Goal: Transaction & Acquisition: Download file/media

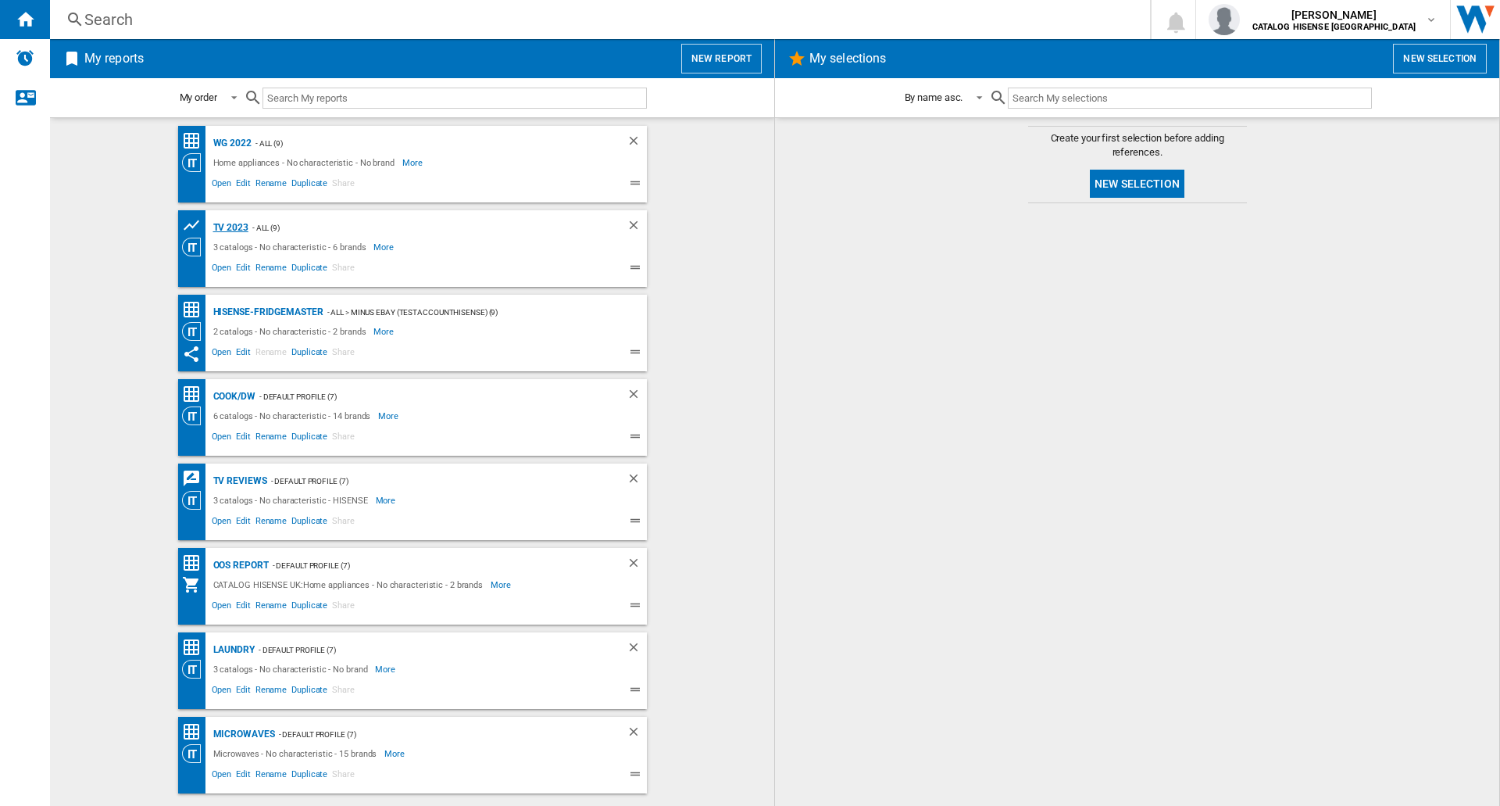
click at [228, 229] on div "TV 2023" at bounding box center [228, 228] width 39 height 20
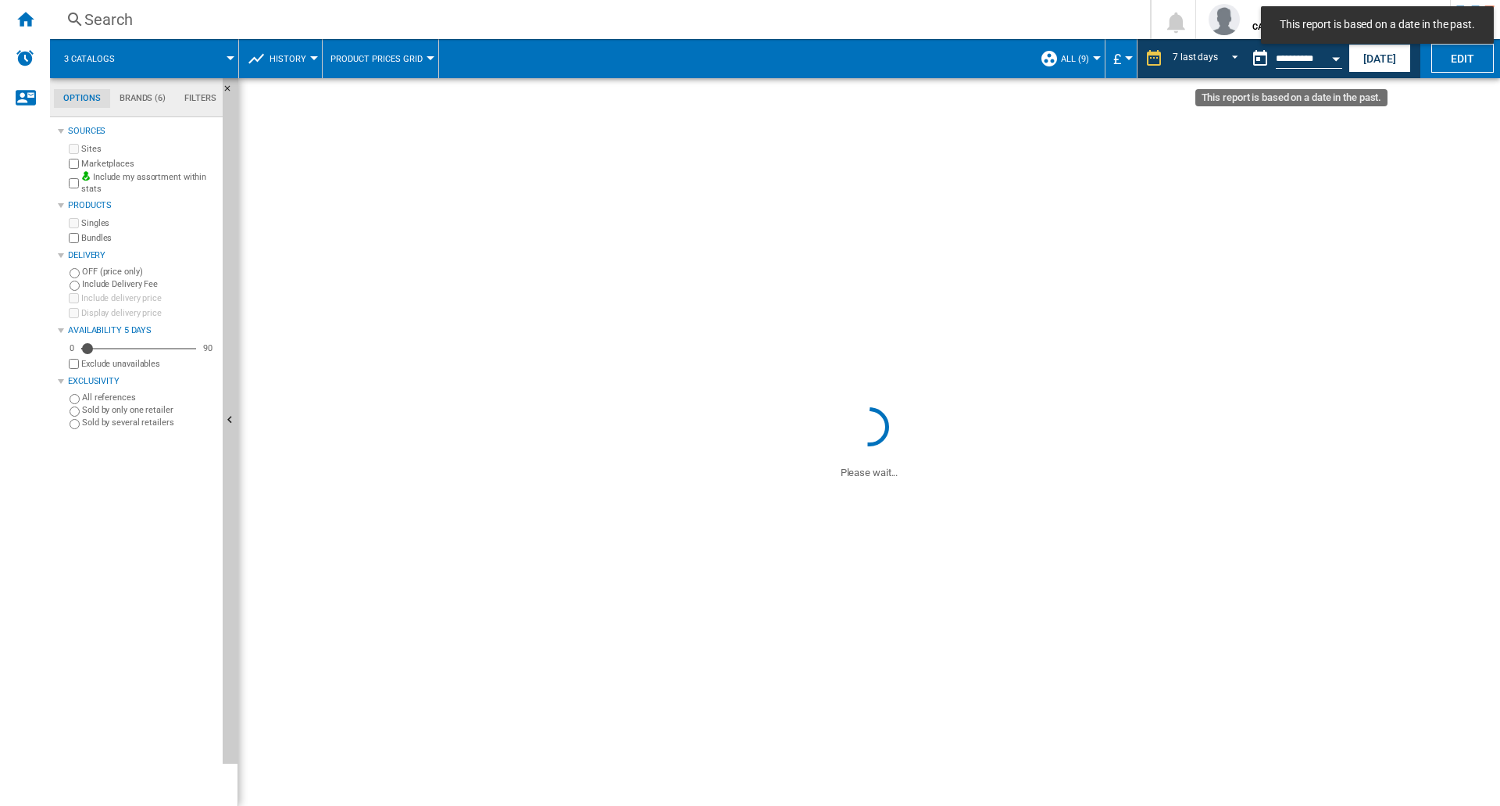
click at [1331, 59] on button "Open calendar" at bounding box center [1336, 56] width 28 height 28
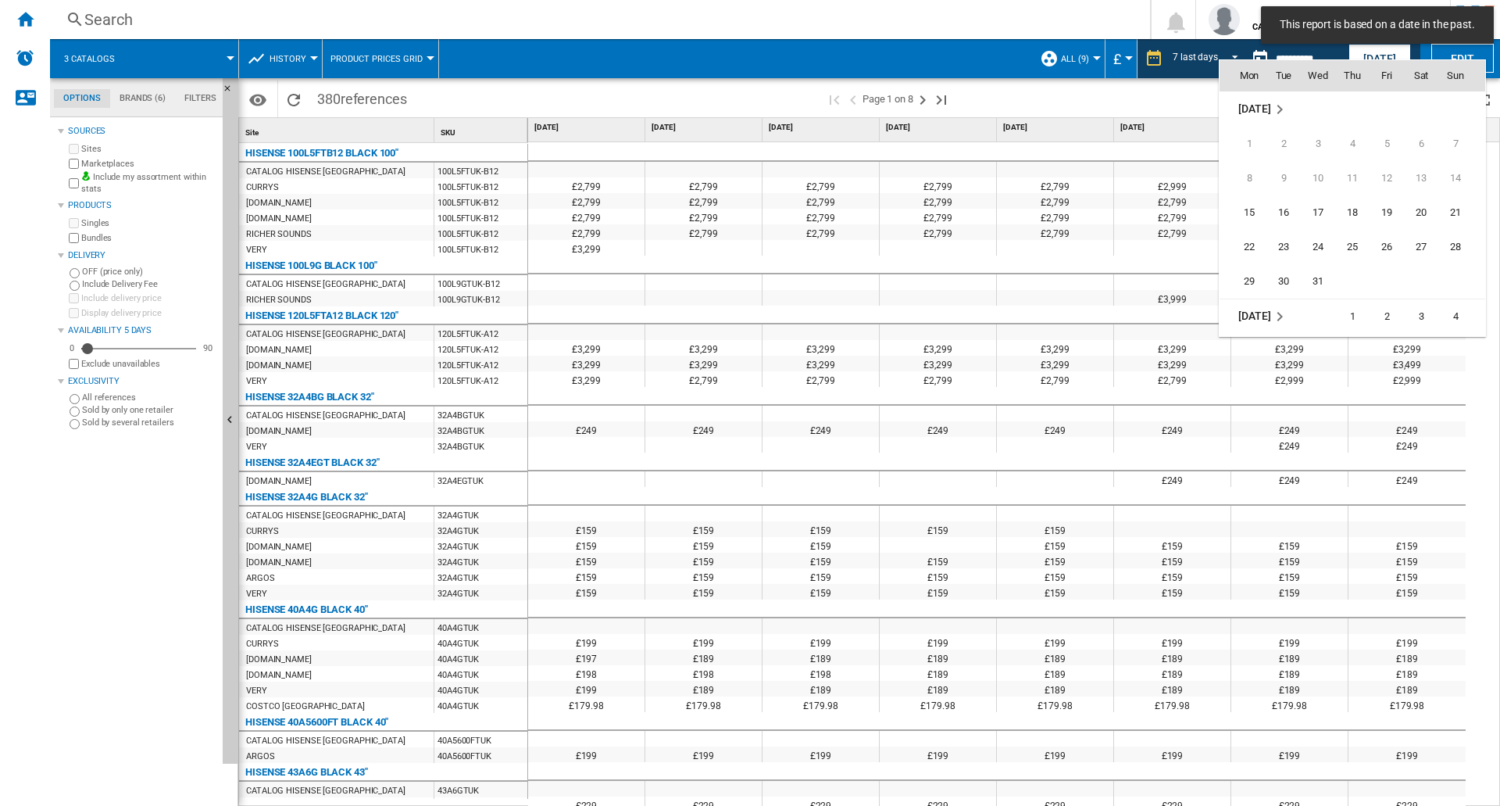
click at [1280, 109] on md-icon "August 2022" at bounding box center [1279, 109] width 19 height 19
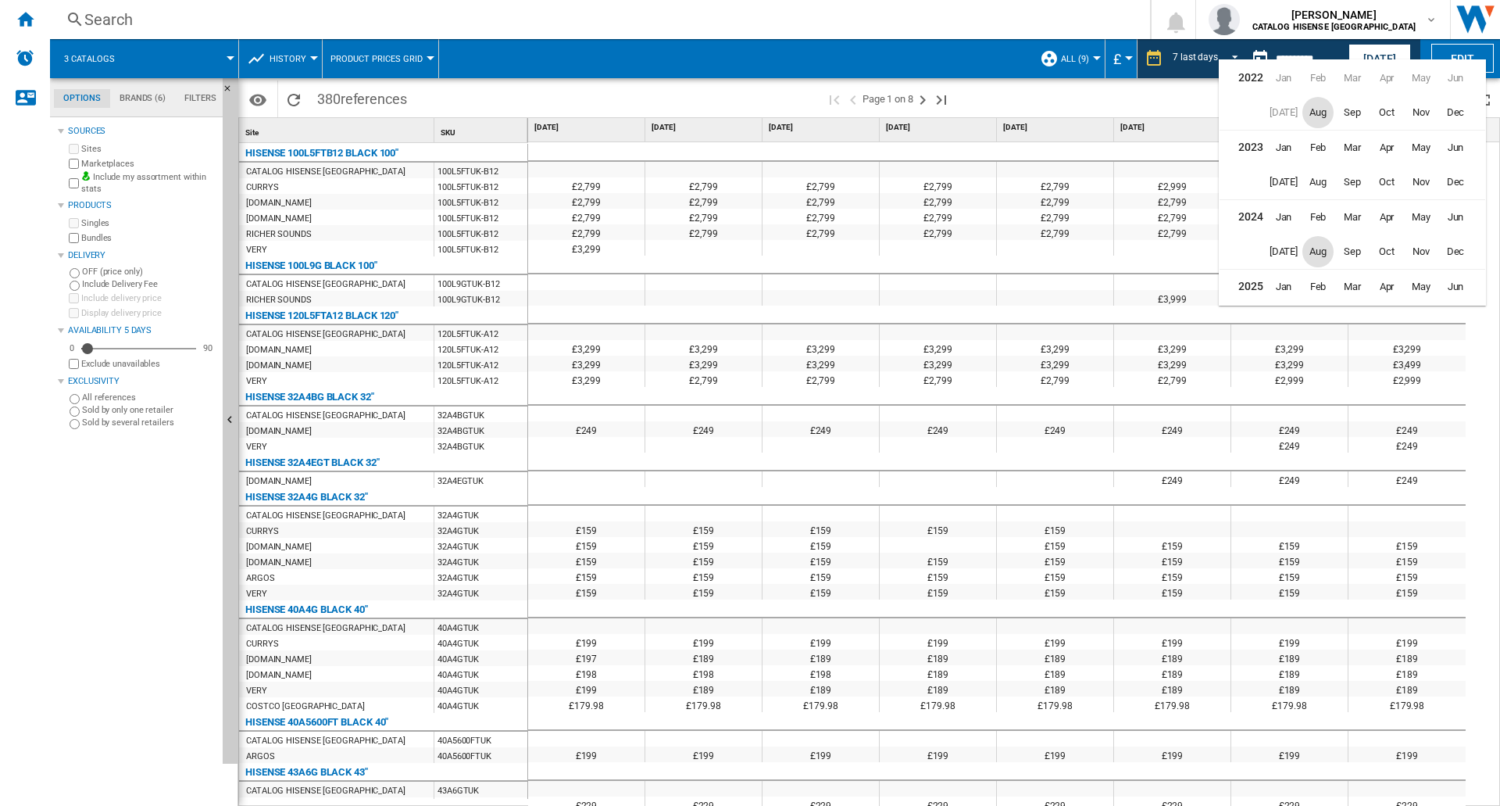
click at [1314, 252] on span "Aug" at bounding box center [1317, 251] width 31 height 31
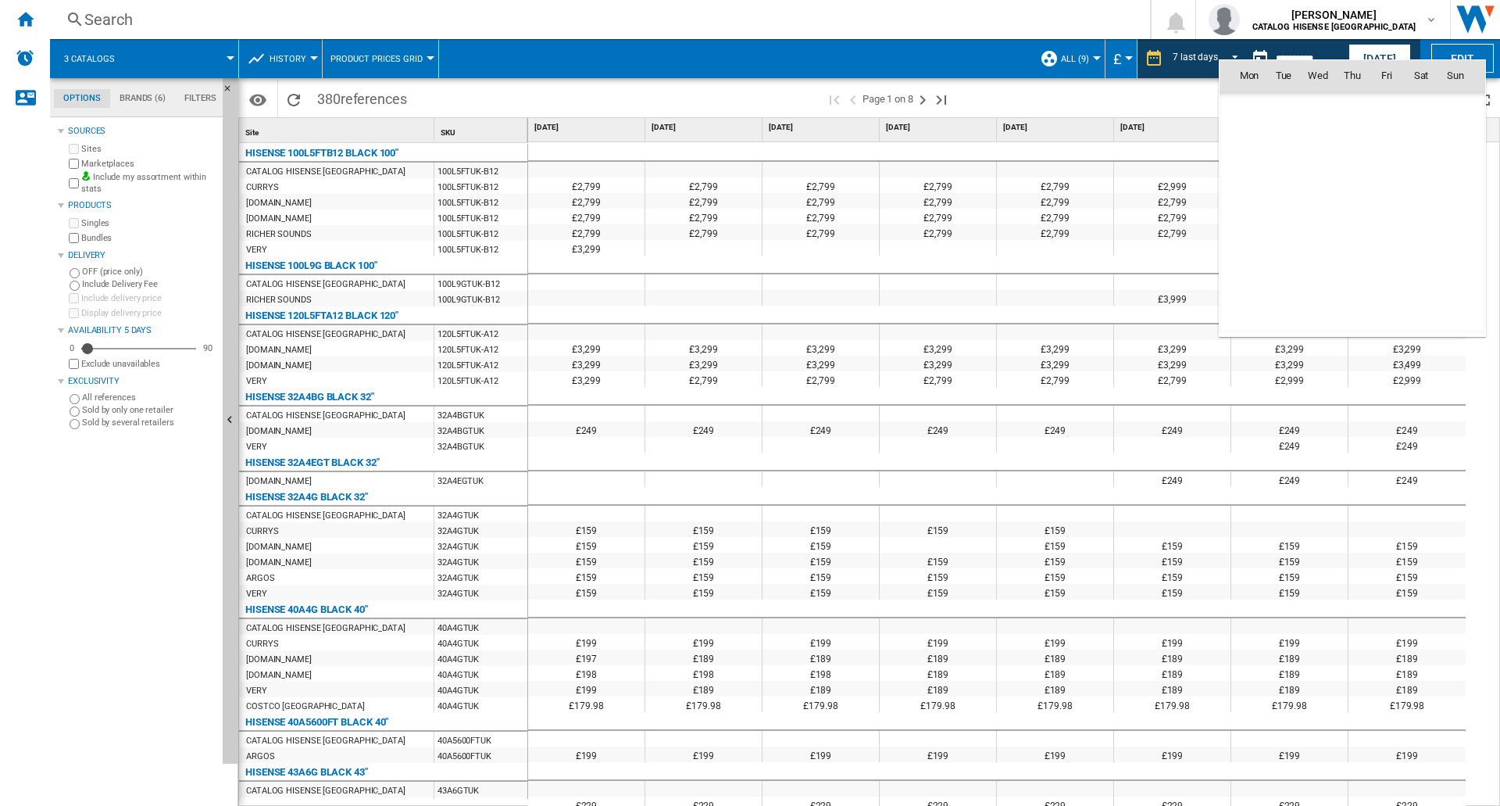
scroll to position [4969, 0]
click at [1252, 180] on span "12" at bounding box center [1249, 178] width 31 height 31
type input "**********"
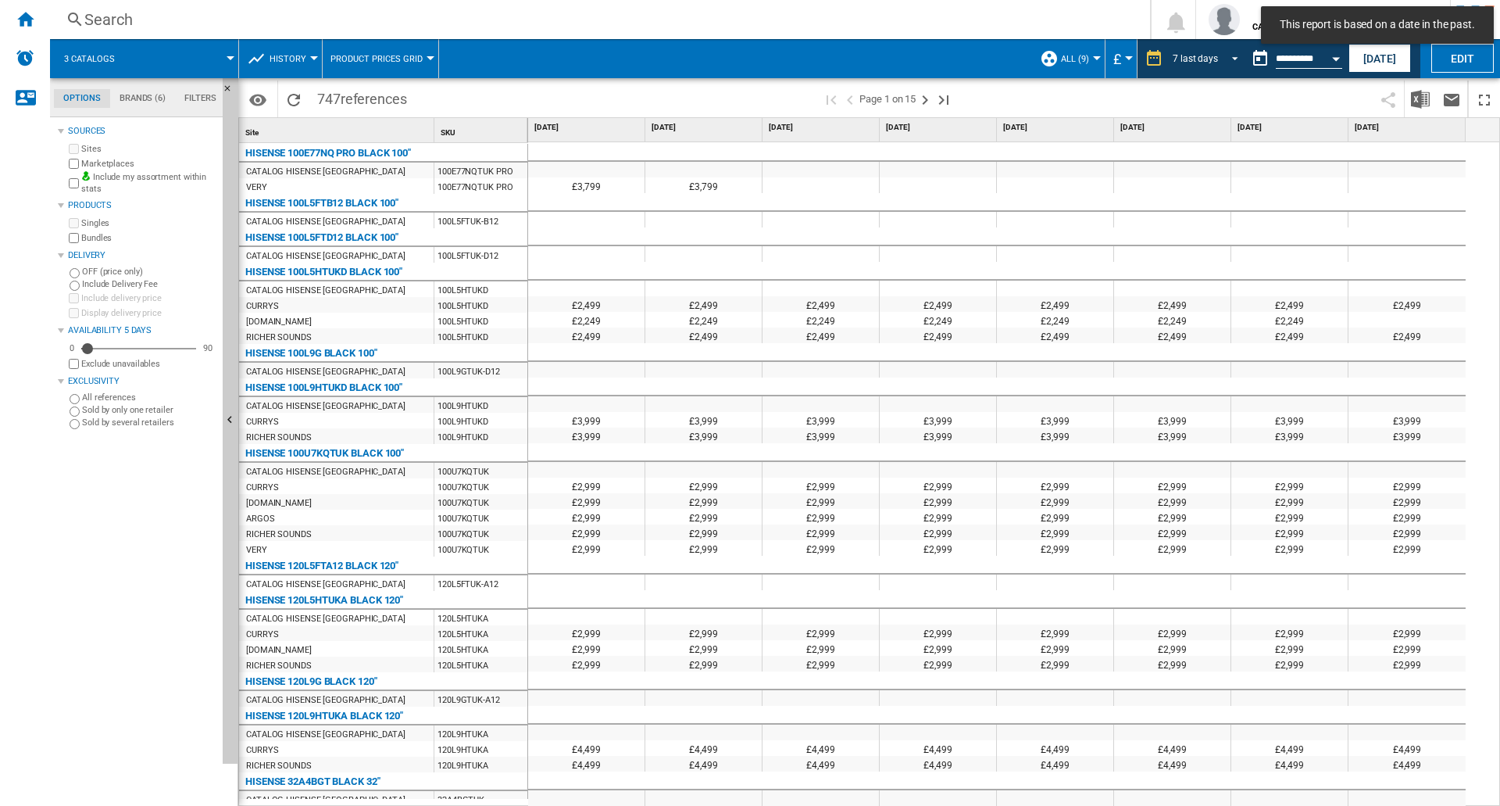
click at [1236, 57] on span "REPORTS.WIZARD.STEPS.REPORT.STEPS.REPORT_OPTIONS.PERIOD: 7 last days" at bounding box center [1230, 57] width 19 height 14
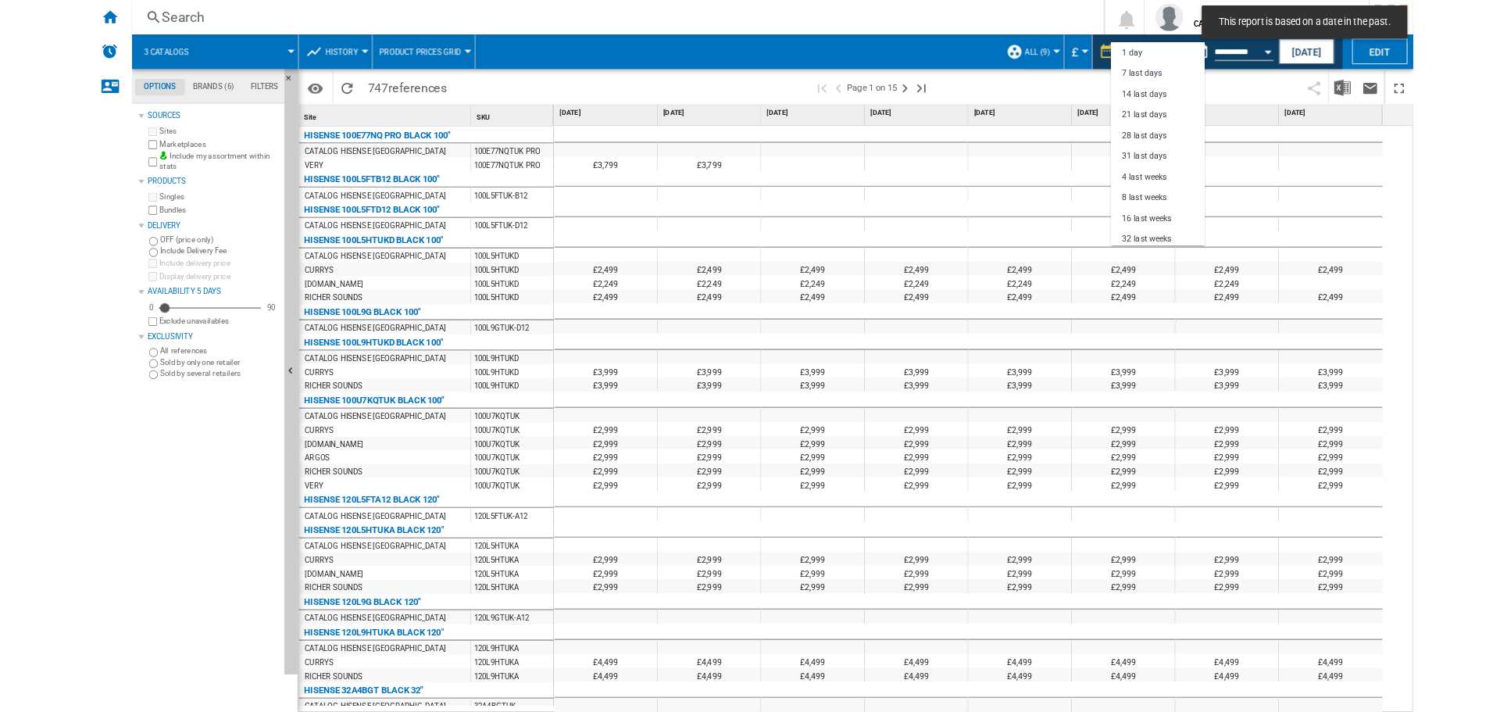
scroll to position [23, 0]
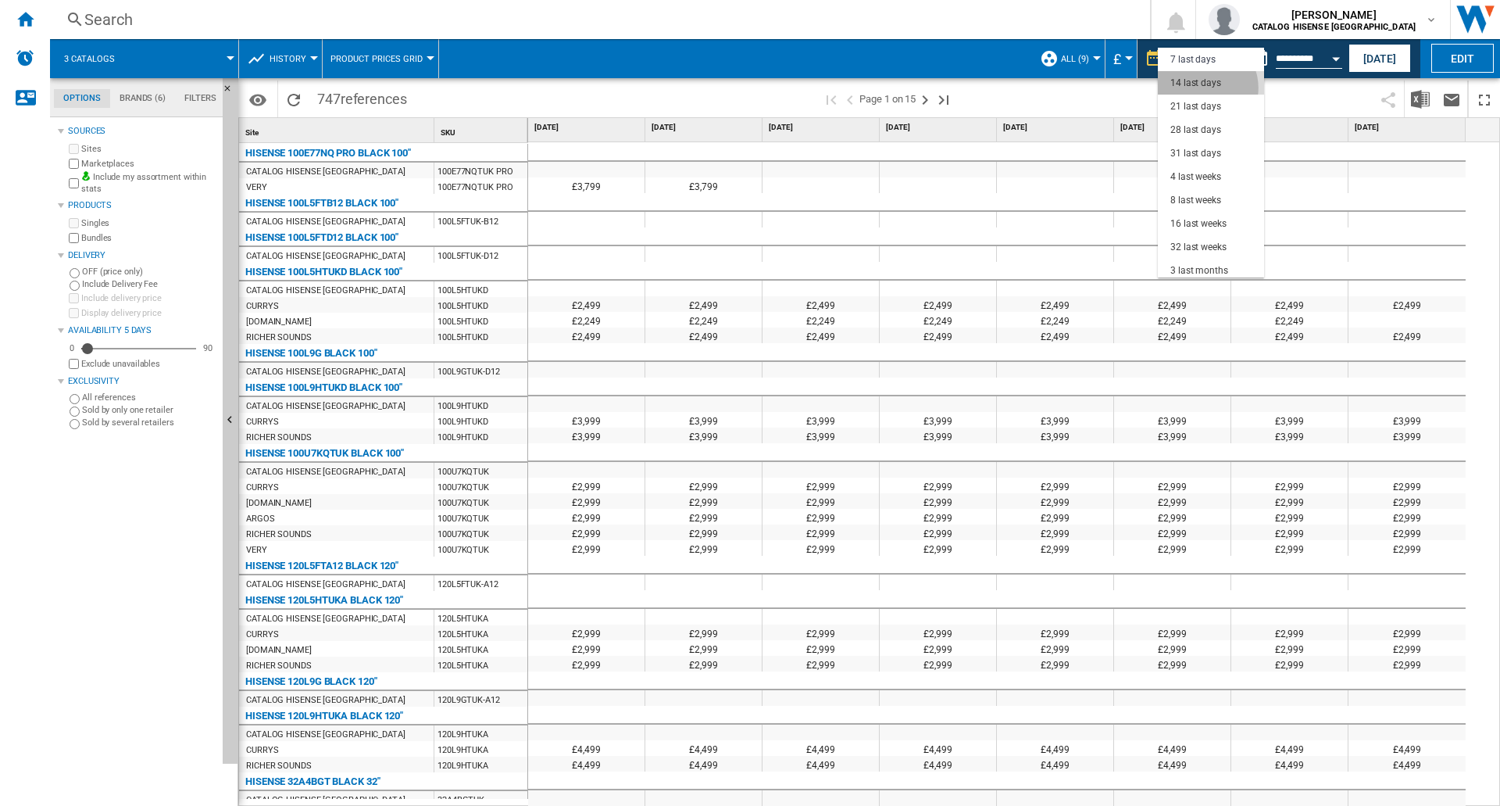
click at [1204, 88] on div "14 last days" at bounding box center [1195, 83] width 51 height 13
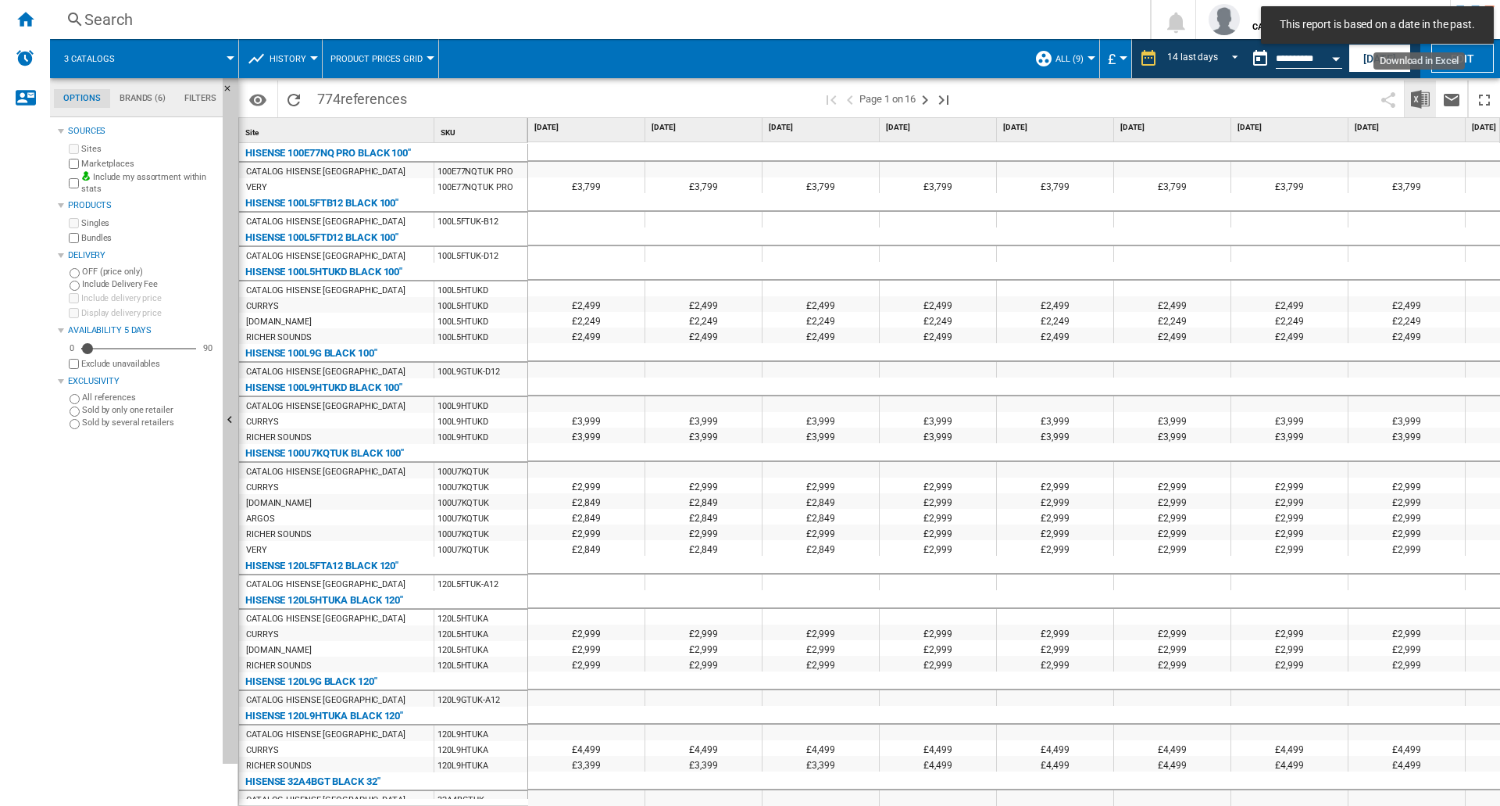
click at [1419, 103] on img "Download in Excel" at bounding box center [1420, 99] width 19 height 19
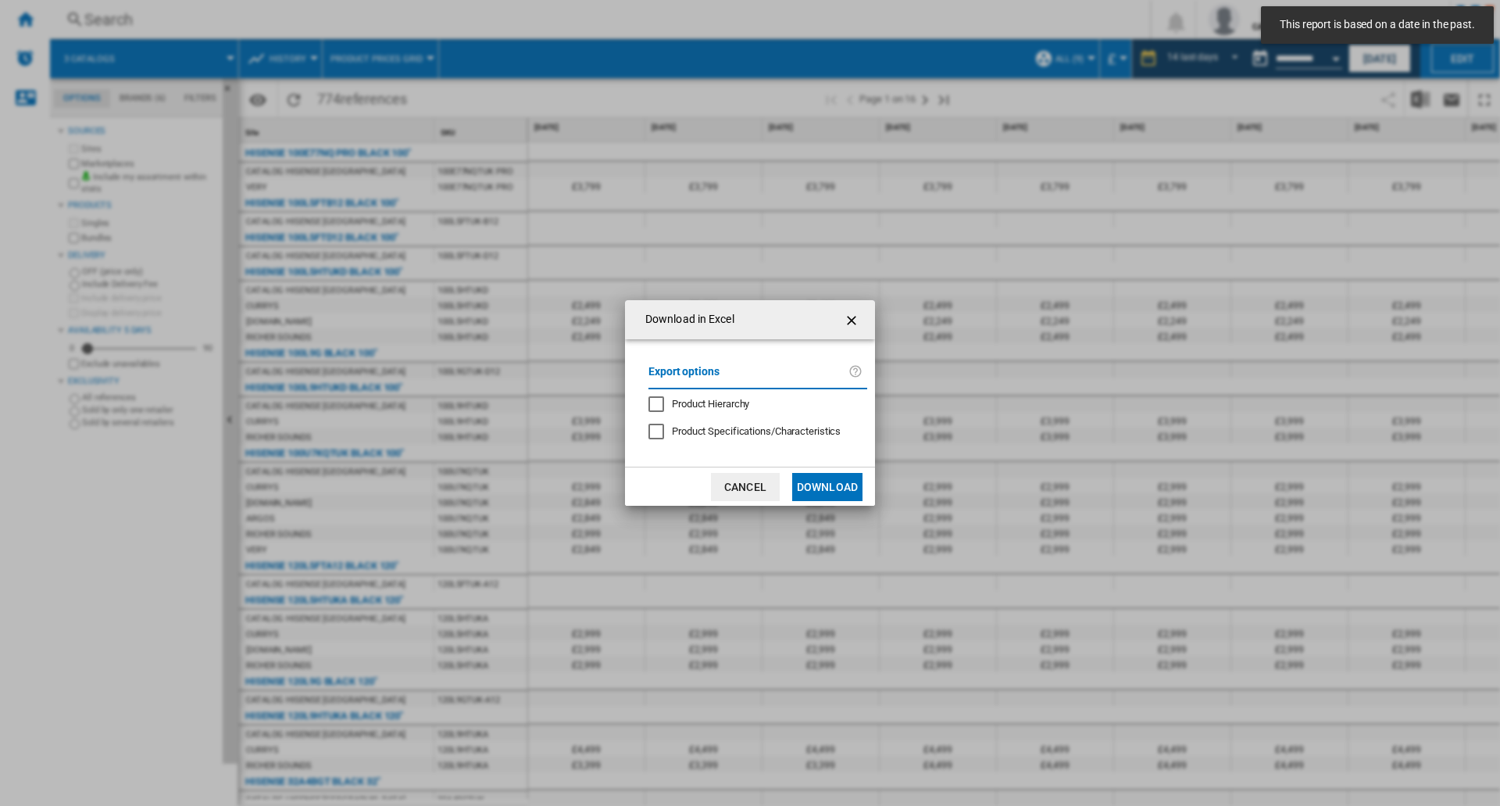
click at [823, 493] on button "Download" at bounding box center [827, 487] width 70 height 28
